Goal: Task Accomplishment & Management: Manage account settings

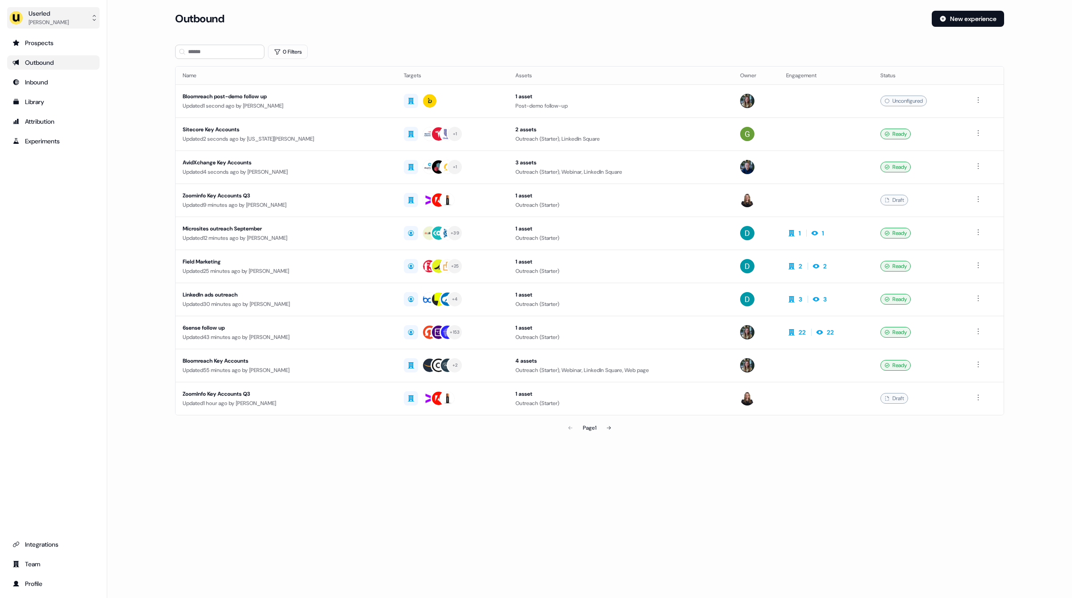
click at [41, 20] on div "Oliver Grogan" at bounding box center [49, 22] width 40 height 9
click at [48, 41] on div "Impersonate (Admin)" at bounding box center [53, 42] width 85 height 16
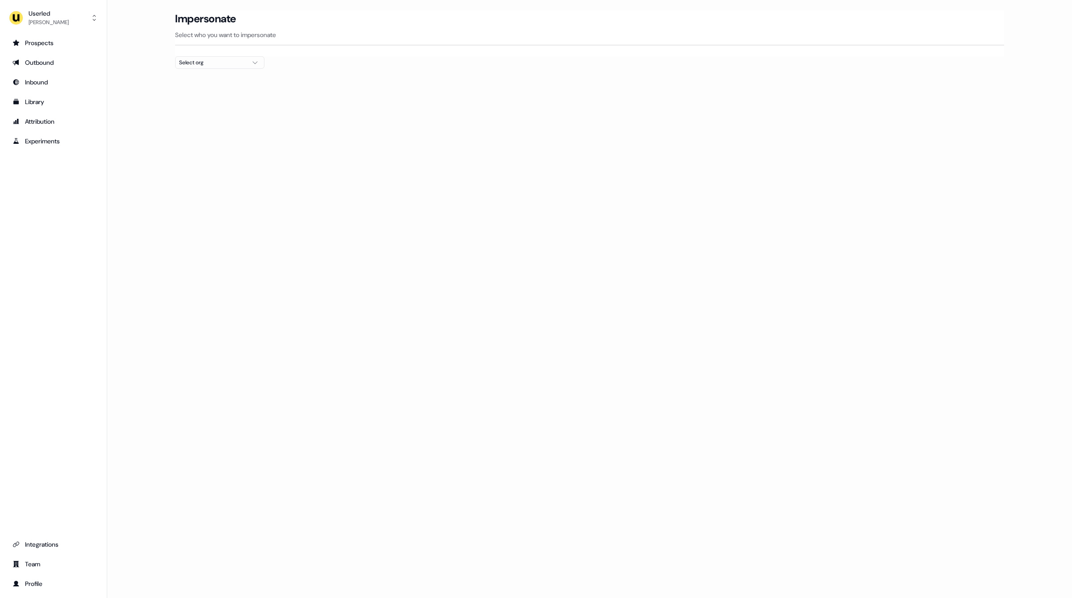
click at [218, 58] on div "Select org" at bounding box center [212, 62] width 67 height 9
click at [219, 84] on input "text" at bounding box center [225, 79] width 78 height 16
type input "***"
click at [214, 91] on div "ADvendio" at bounding box center [220, 94] width 88 height 14
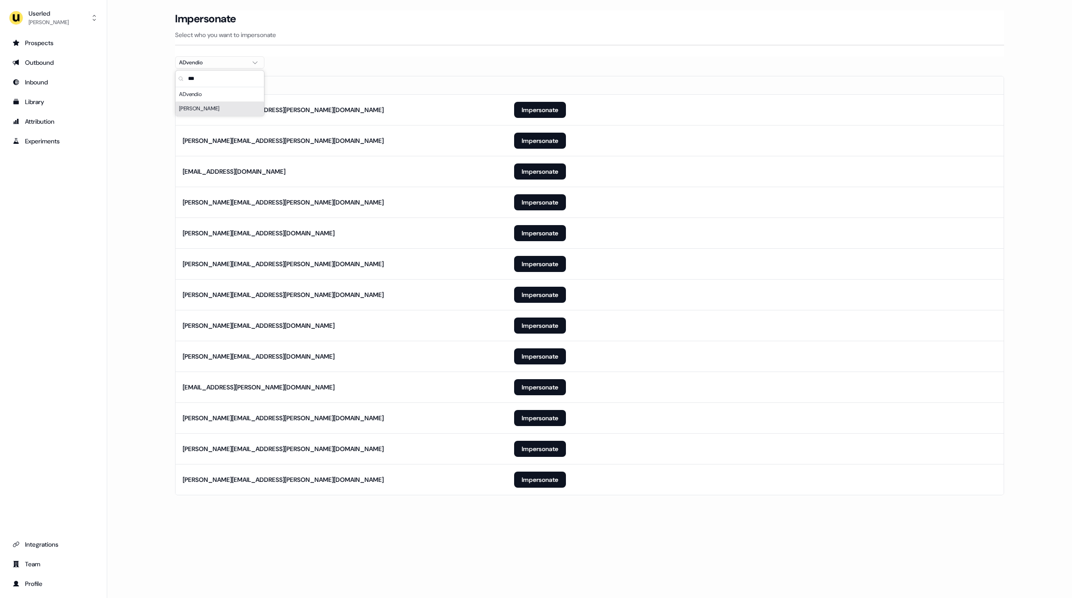
click at [427, 66] on section "Loading... Impersonate Select who you want to impersonate ADvendio Email kevin.…" at bounding box center [590, 266] width 858 height 510
click at [519, 543] on div "Loading... Impersonate Select who you want to impersonate ADvendio Email kevin.…" at bounding box center [589, 299] width 965 height 598
click at [545, 442] on button "Impersonate" at bounding box center [540, 449] width 52 height 16
